Goal: Task Accomplishment & Management: Manage account settings

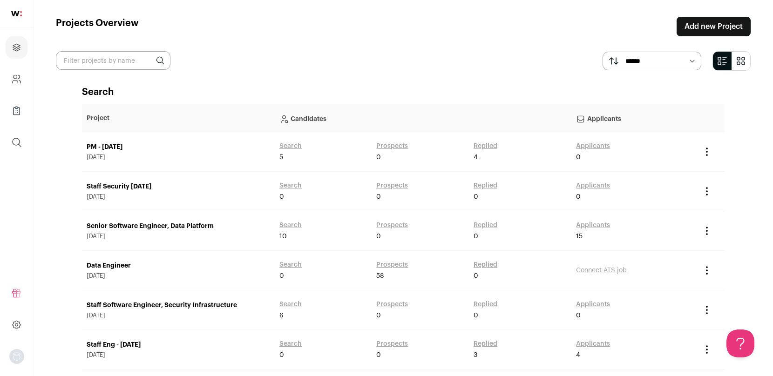
click at [120, 147] on link "PM - [DATE]" at bounding box center [178, 146] width 183 height 9
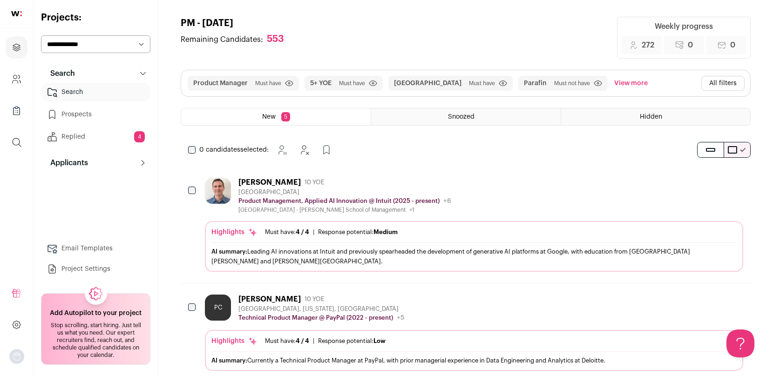
click at [94, 117] on link "Prospects" at bounding box center [95, 114] width 109 height 19
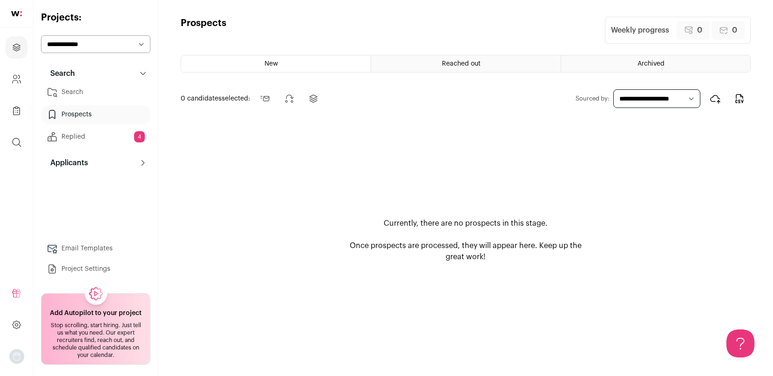
click at [451, 66] on span "Reached out" at bounding box center [461, 64] width 39 height 7
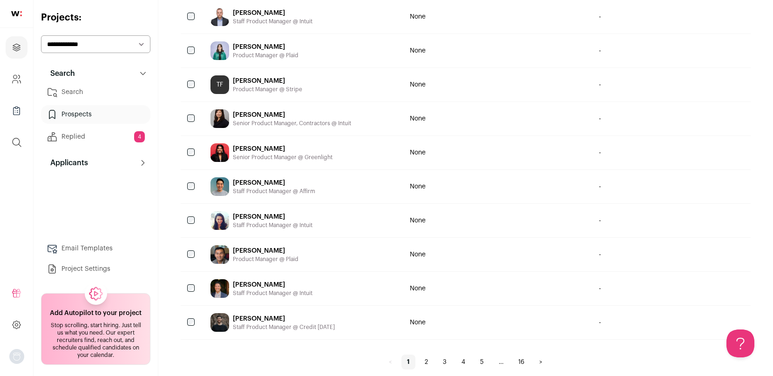
scroll to position [655, 0]
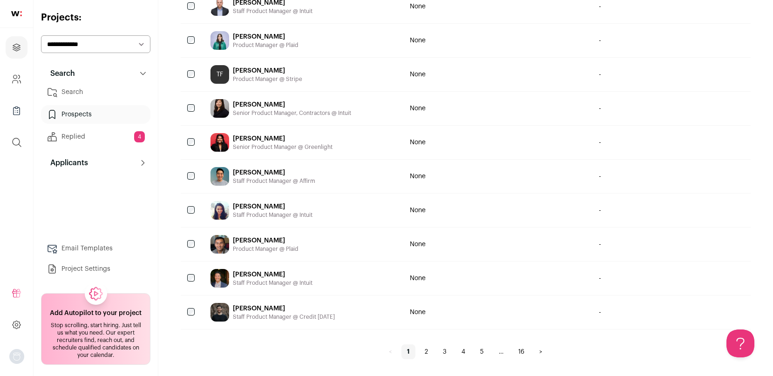
click at [424, 355] on link "2" at bounding box center [426, 351] width 14 height 15
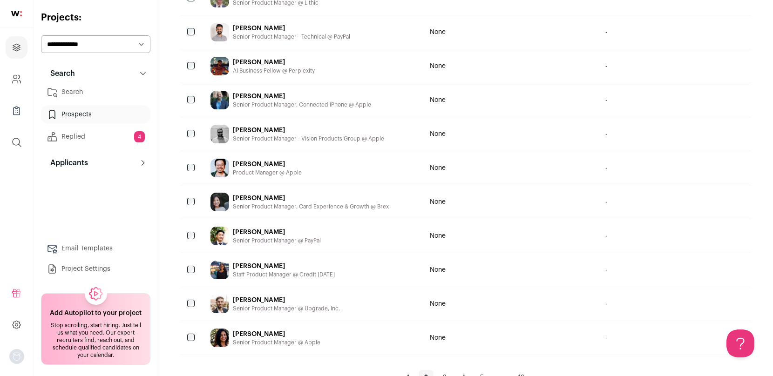
scroll to position [655, 0]
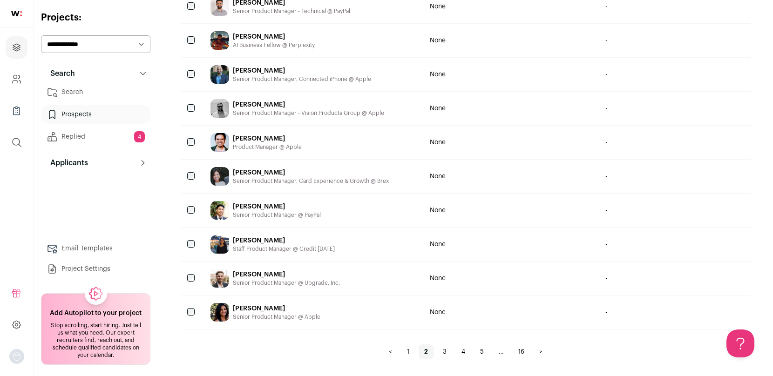
click at [446, 350] on link "3" at bounding box center [444, 351] width 15 height 15
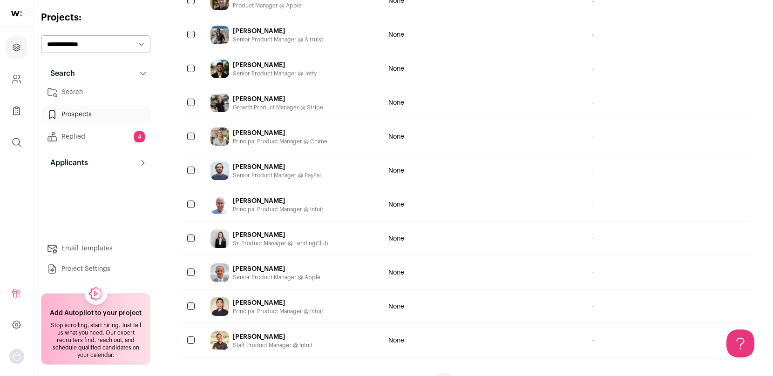
scroll to position [655, 0]
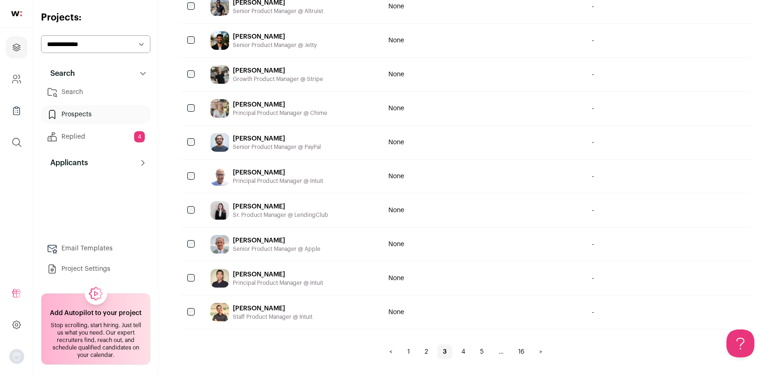
click at [458, 355] on link "4" at bounding box center [463, 351] width 15 height 15
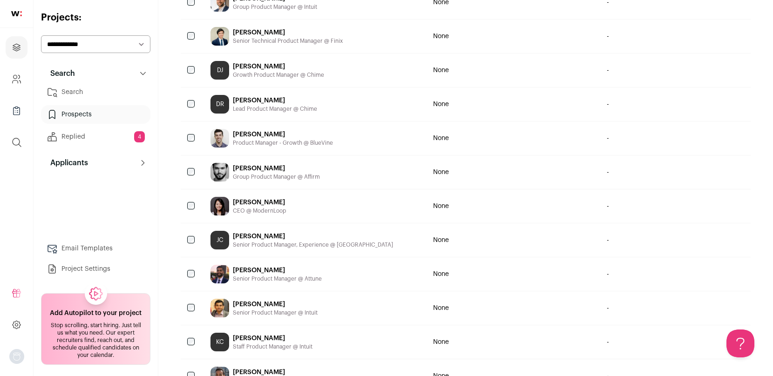
scroll to position [655, 0]
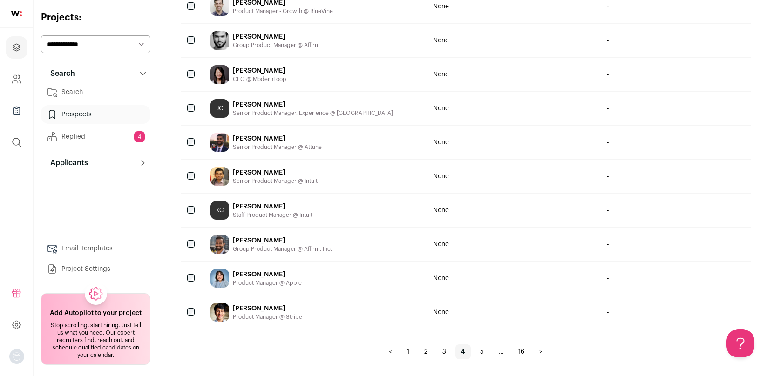
click at [483, 351] on link "5" at bounding box center [481, 351] width 15 height 15
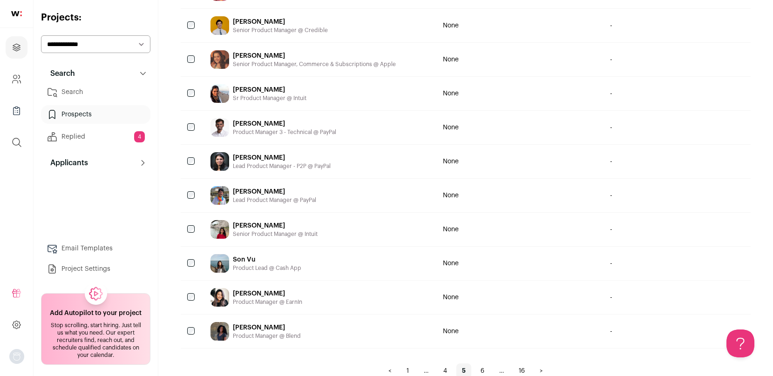
scroll to position [655, 0]
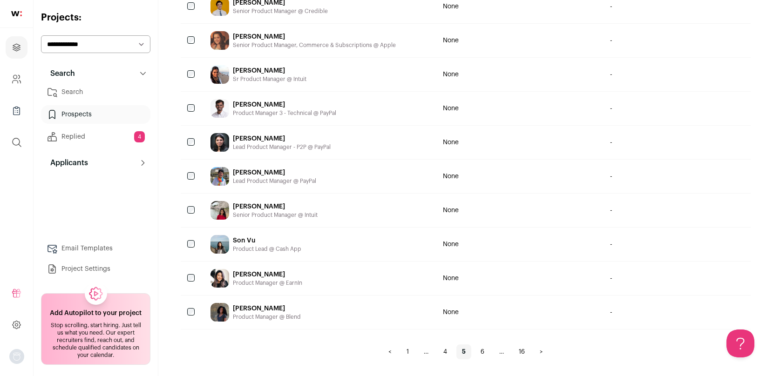
click at [485, 353] on link "6" at bounding box center [482, 351] width 15 height 15
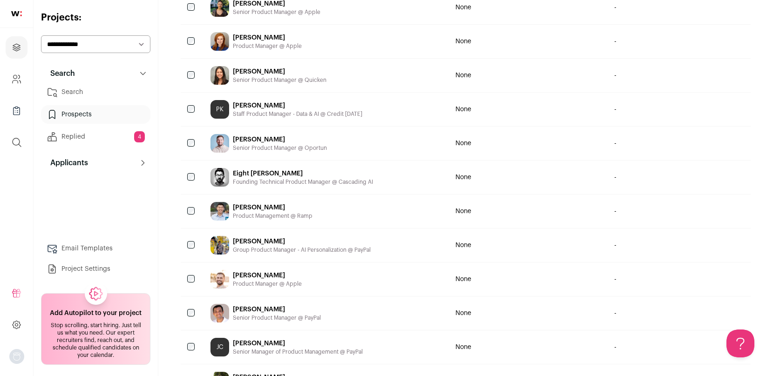
scroll to position [490, 0]
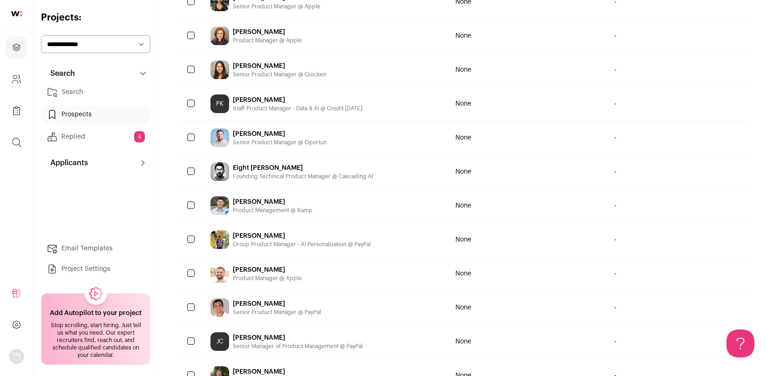
click at [251, 166] on div "Eight [PERSON_NAME]" at bounding box center [303, 167] width 140 height 9
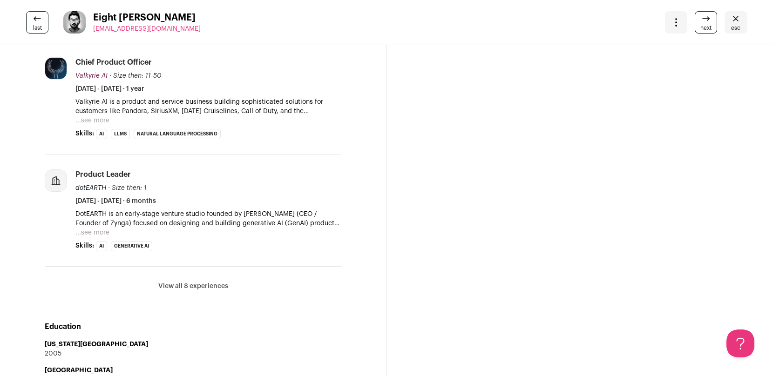
scroll to position [303, 0]
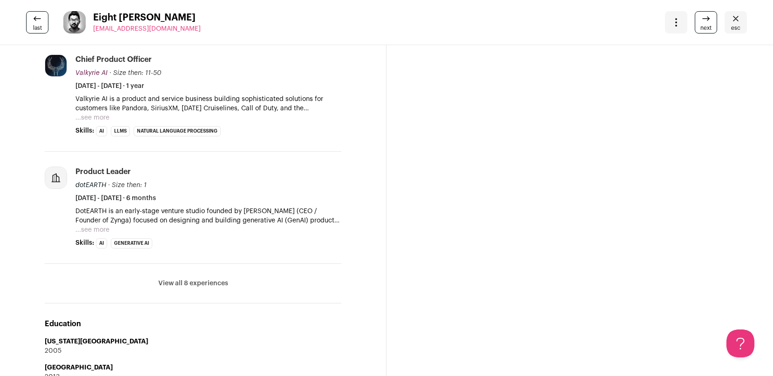
click at [198, 289] on li "View all 8 experiences View less" at bounding box center [193, 284] width 296 height 40
click at [195, 285] on button "View all 8 experiences" at bounding box center [193, 283] width 70 height 9
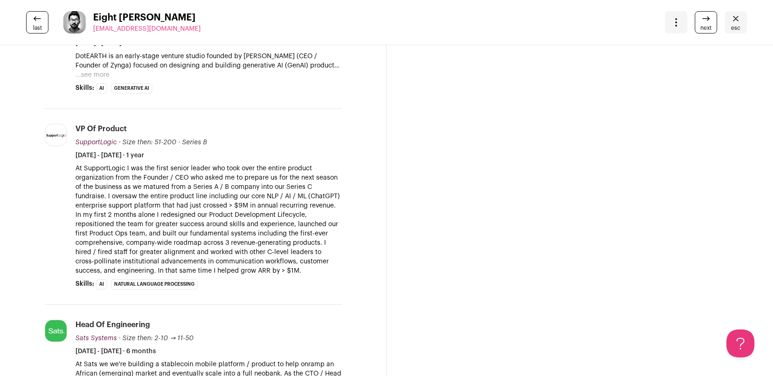
scroll to position [0, 0]
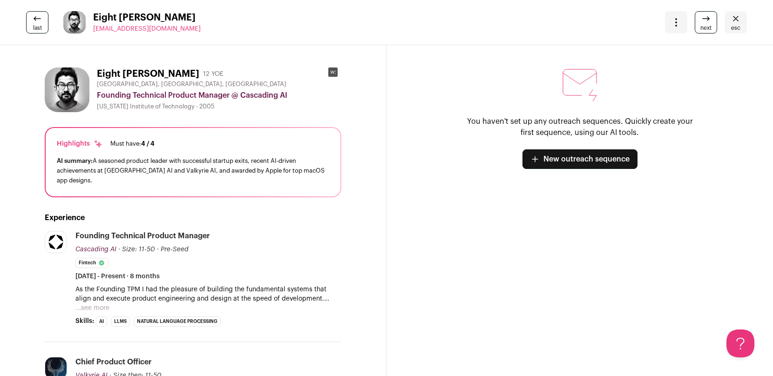
click at [336, 72] on rect at bounding box center [332, 71] width 9 height 9
